Goal: Check status: Check status

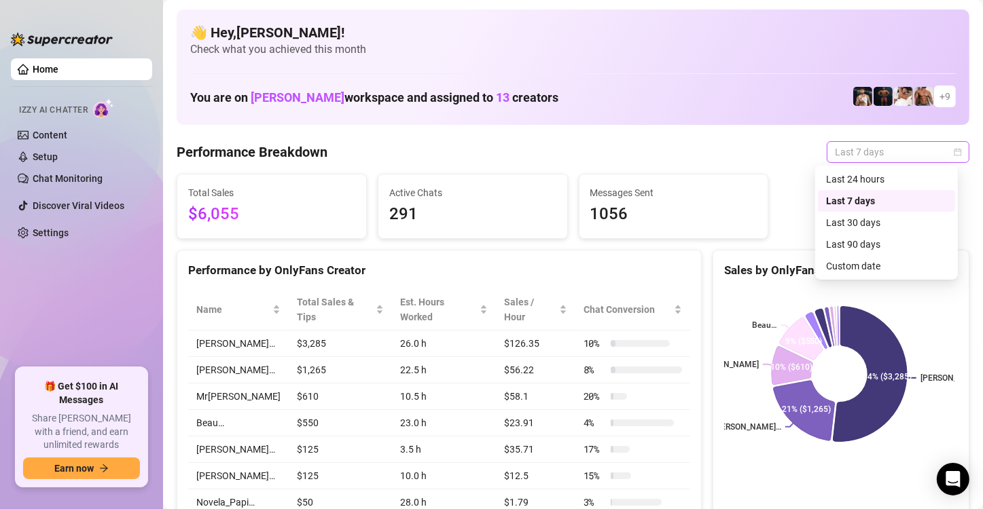
click at [855, 147] on span "Last 7 days" at bounding box center [898, 152] width 126 height 20
click at [850, 259] on div "Custom date" at bounding box center [886, 266] width 121 height 15
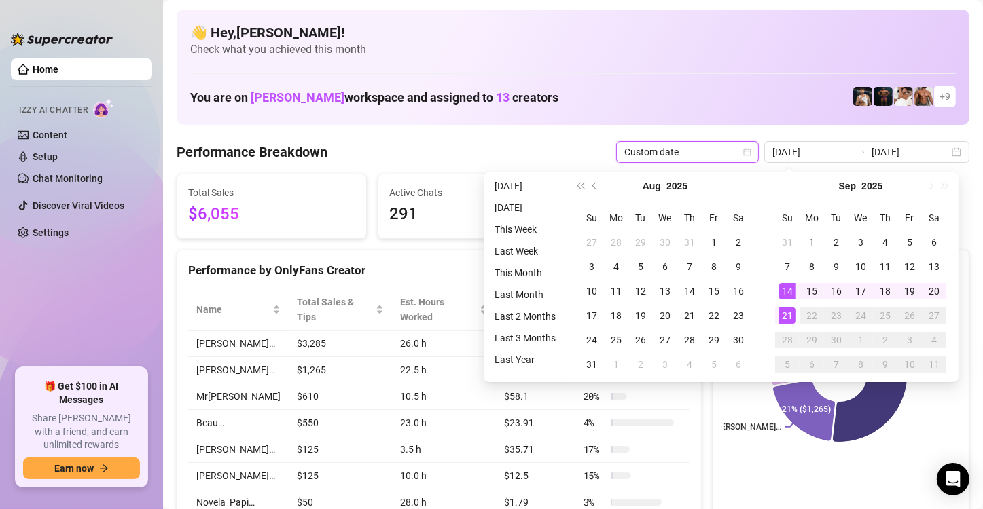
type input "[DATE]"
click at [788, 318] on div "21" at bounding box center [787, 316] width 16 height 16
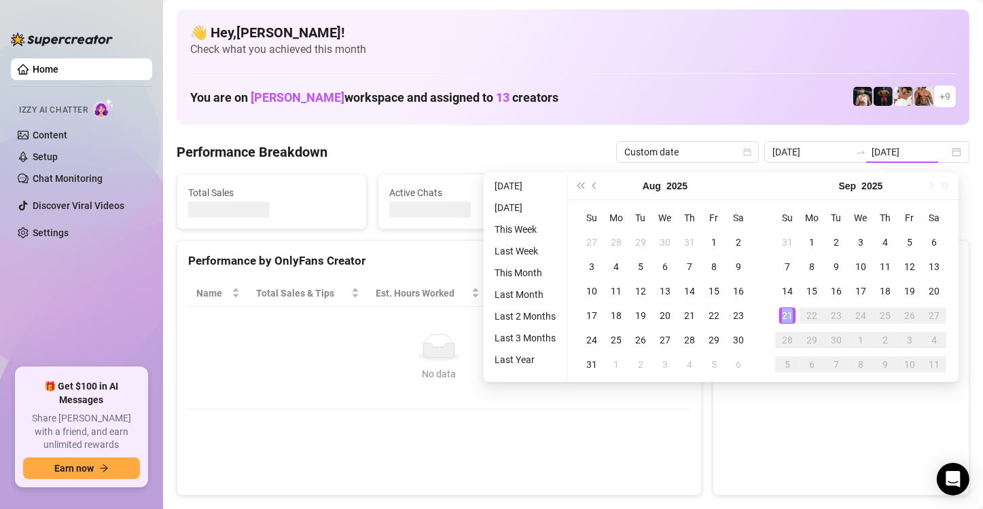
type input "[DATE]"
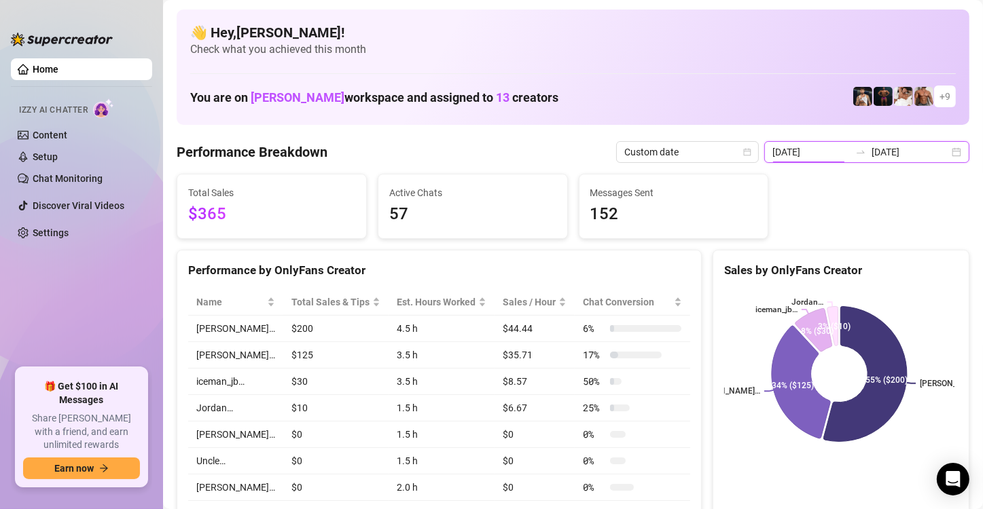
click at [833, 158] on input "[DATE]" at bounding box center [810, 152] width 77 height 15
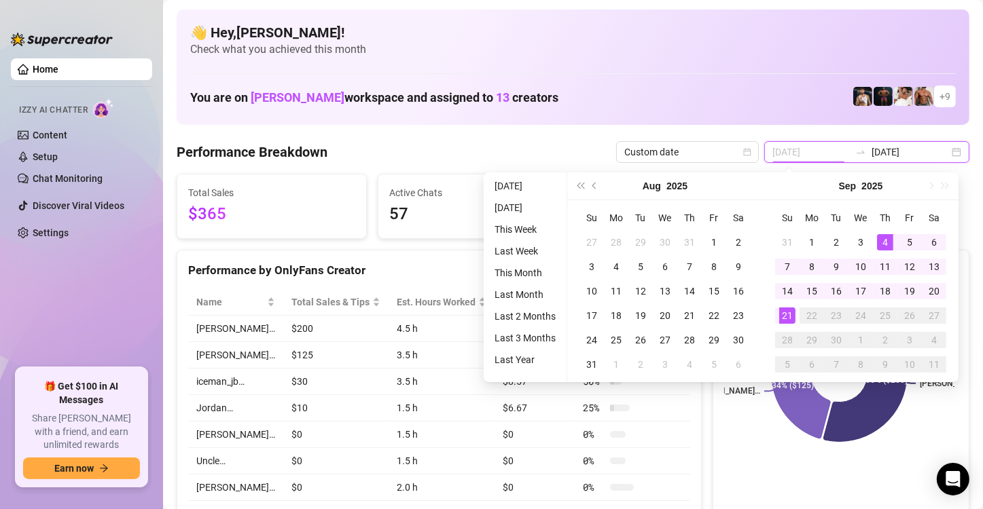
type input "[DATE]"
click at [787, 315] on div "21" at bounding box center [787, 316] width 16 height 16
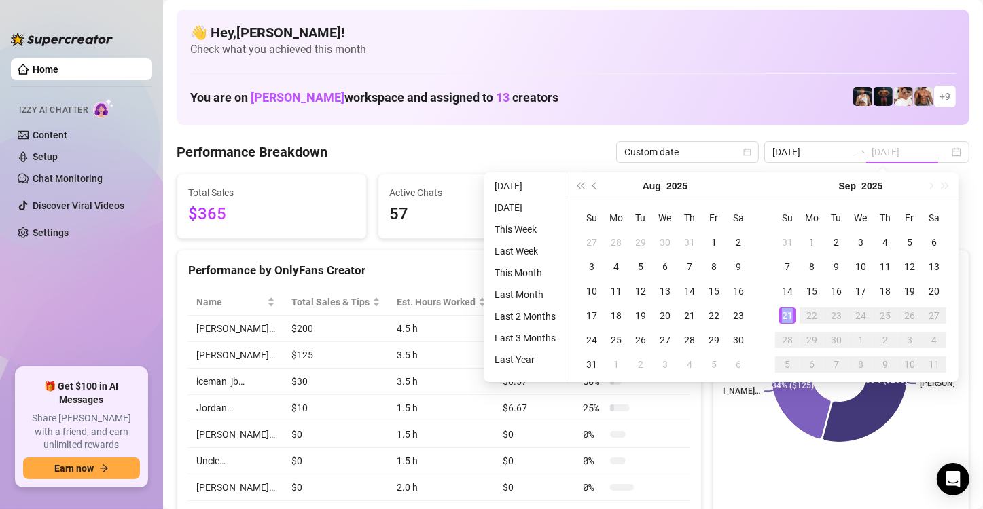
click at [787, 315] on div "21" at bounding box center [787, 316] width 16 height 16
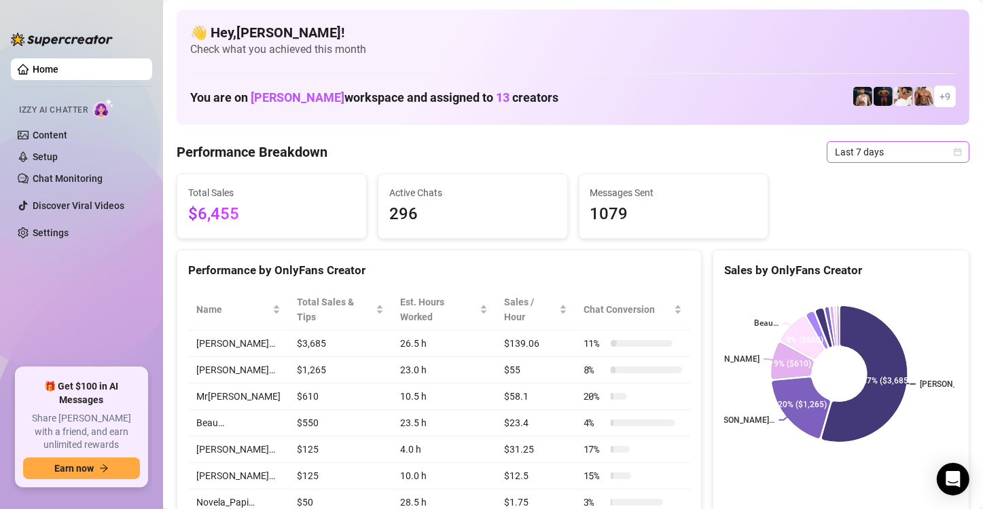
click at [835, 156] on span "Last 7 days" at bounding box center [898, 152] width 126 height 20
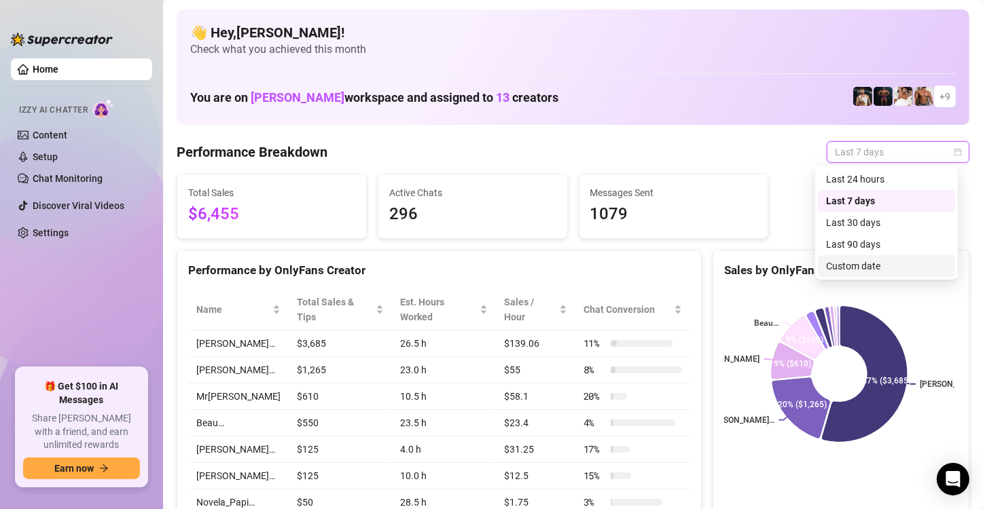
click at [859, 265] on div "Custom date" at bounding box center [886, 266] width 121 height 15
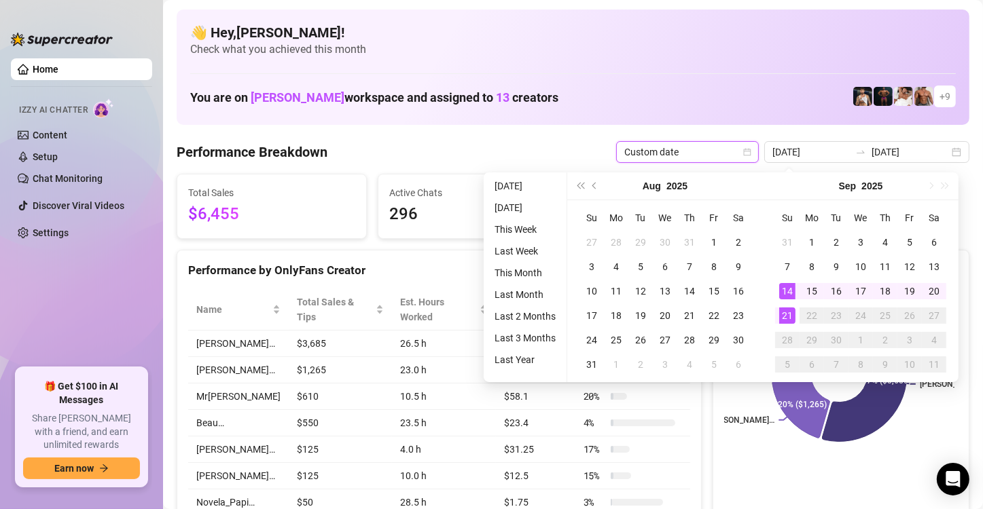
type input "[DATE]"
click at [787, 312] on div "21" at bounding box center [787, 316] width 16 height 16
click at [789, 312] on div "21" at bounding box center [787, 316] width 16 height 16
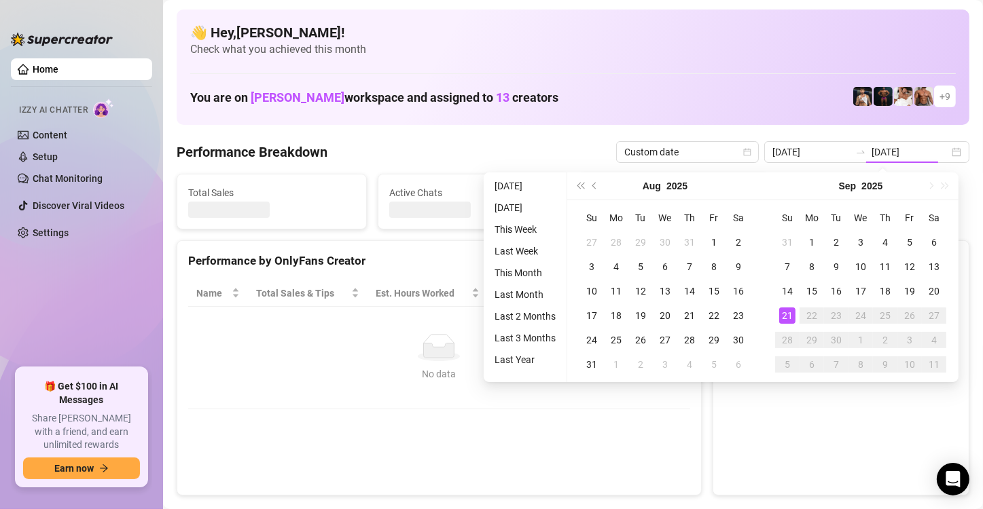
type input "[DATE]"
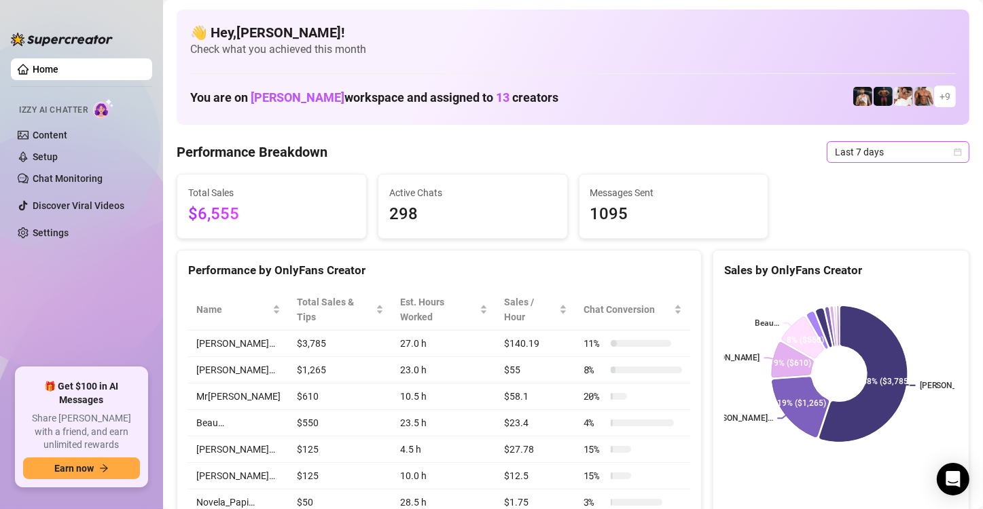
click at [888, 154] on span "Last 7 days" at bounding box center [898, 152] width 126 height 20
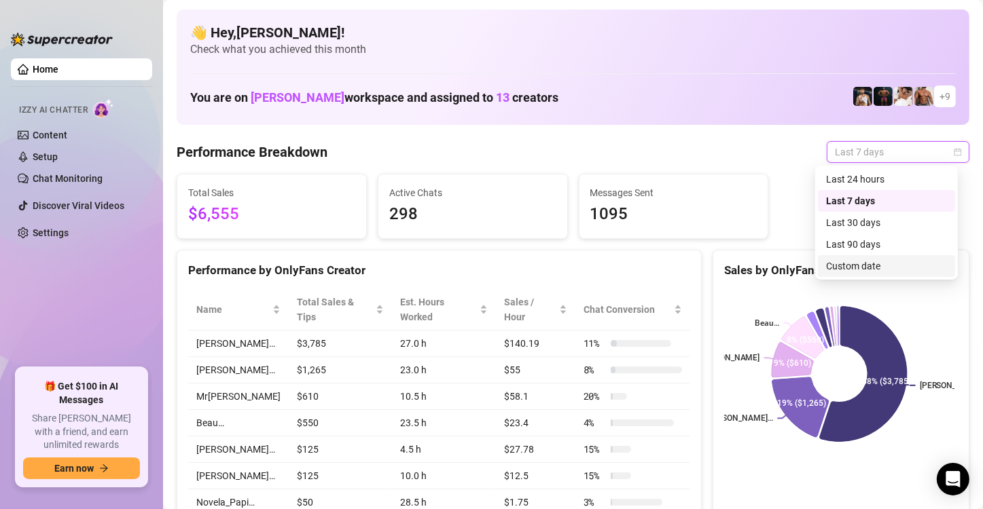
click at [869, 267] on div "Custom date" at bounding box center [886, 266] width 121 height 15
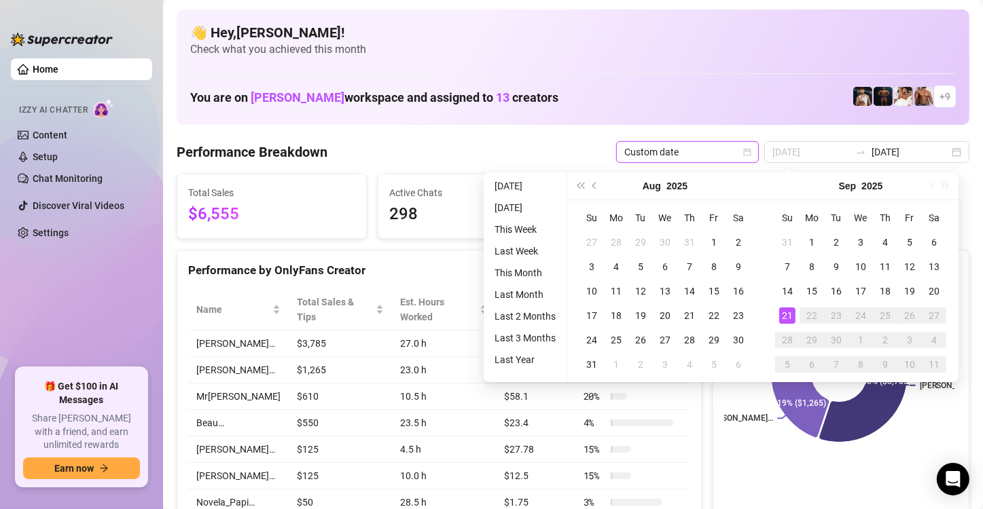
type input "2025-09-21"
click at [783, 320] on div "21" at bounding box center [787, 316] width 16 height 16
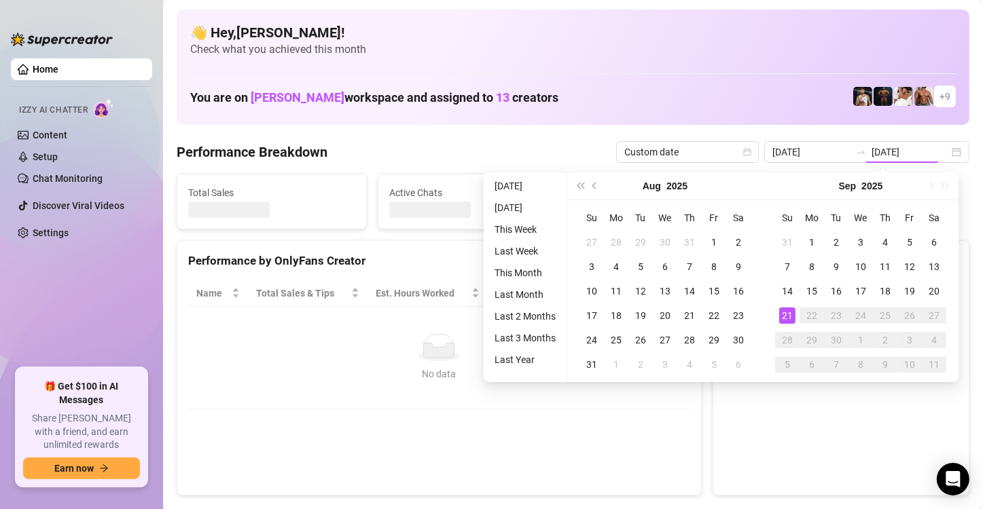
type input "[DATE]"
